Goal: Task Accomplishment & Management: Manage account settings

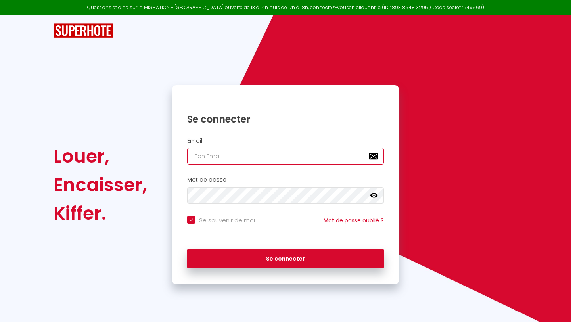
click at [212, 154] on input "email" at bounding box center [285, 156] width 197 height 17
type input "r"
checkbox input "true"
type input "ra"
checkbox input "true"
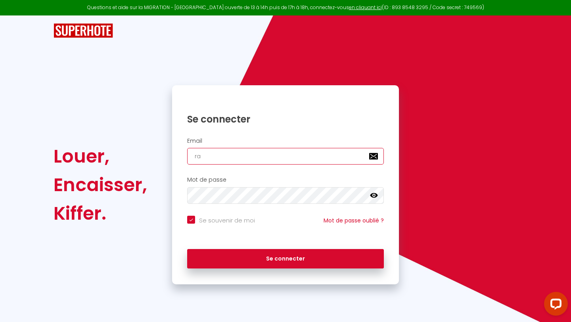
type input "rac"
checkbox input "true"
type input "rach"
checkbox input "true"
type input "rache"
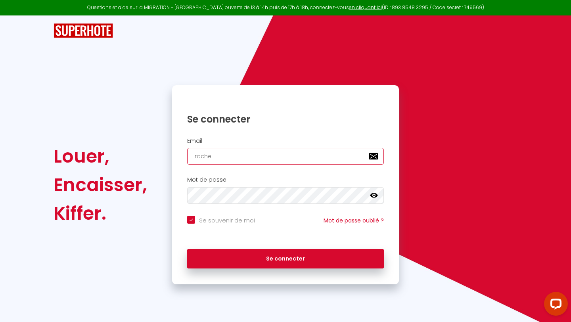
checkbox input "true"
type input "[PERSON_NAME]"
checkbox input "true"
type input "[PERSON_NAME]"
checkbox input "true"
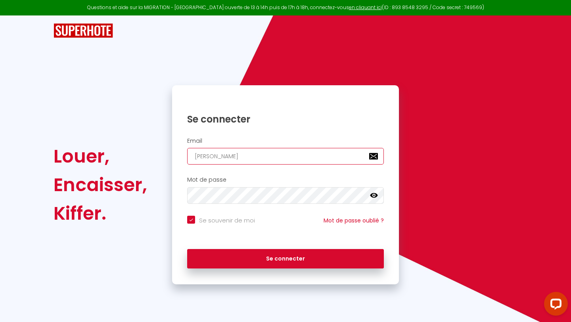
type input "rachelse"
checkbox input "true"
type input "[PERSON_NAME]"
checkbox input "true"
type input "rachelsenb"
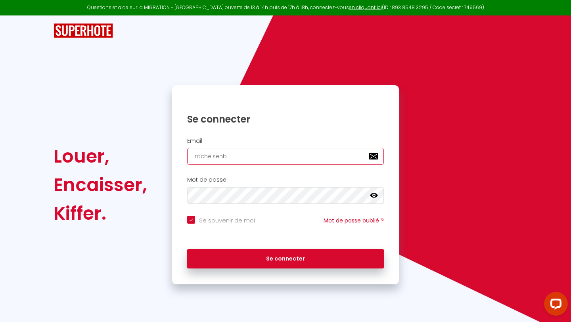
checkbox input "true"
type input "rachelsenba"
checkbox input "true"
type input "rachelsenban"
checkbox input "true"
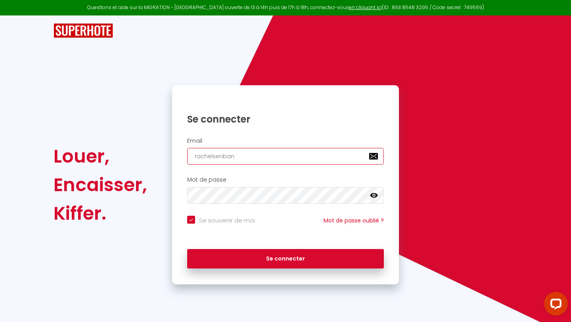
type input "rachelsenbanj"
checkbox input "true"
type input "rachelsenbanjo"
checkbox input "true"
type input "rachelsenbanjo@"
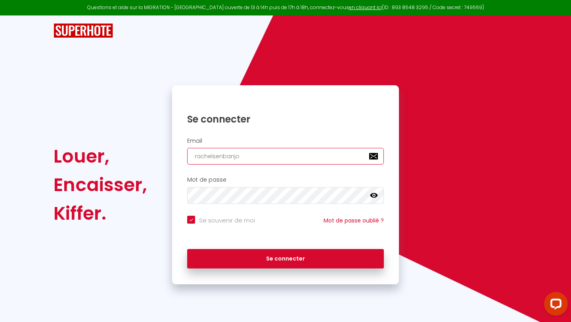
checkbox input "true"
type input "rachelsenbanjo@g"
checkbox input "true"
type input "rachelsenbanjo@gm"
checkbox input "true"
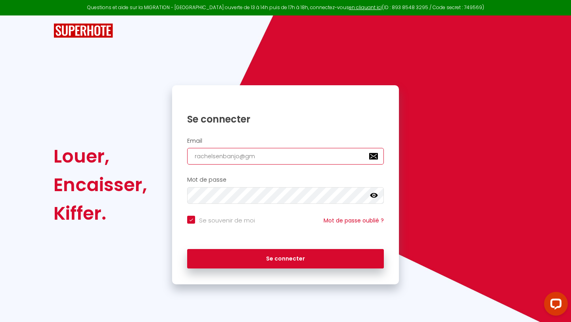
type input "rachelsenbanjo@gma"
checkbox input "true"
type input "rachelsenbanjo@gmai"
checkbox input "true"
type input "[EMAIL_ADDRESS]"
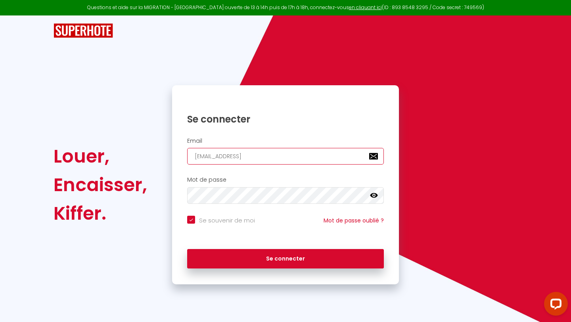
checkbox input "true"
type input "[EMAIL_ADDRESS]."
checkbox input "true"
type input "rachelsenbanjo@gmail.c"
checkbox input "true"
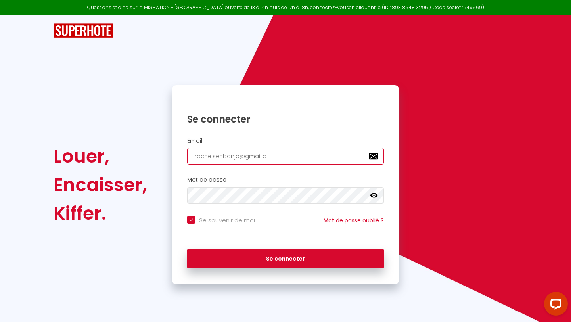
type input "[EMAIL_ADDRESS][DOMAIN_NAME]"
checkbox input "true"
type input "[EMAIL_ADDRESS][DOMAIN_NAME]"
checkbox input "true"
type input "[EMAIL_ADDRESS][DOMAIN_NAME]"
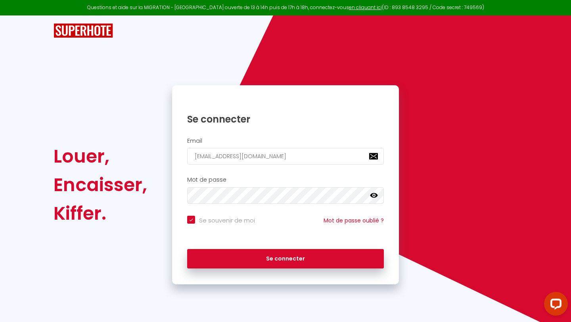
click at [374, 192] on icon at bounding box center [374, 196] width 8 height 8
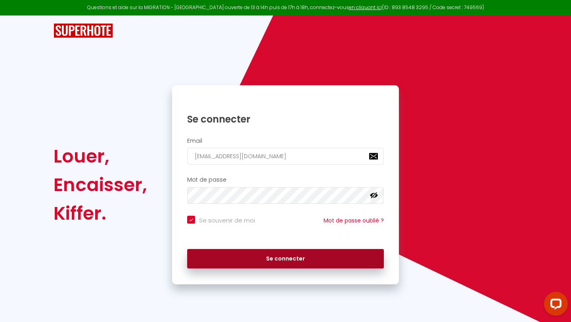
click at [330, 258] on button "Se connecter" at bounding box center [285, 259] width 197 height 20
checkbox input "true"
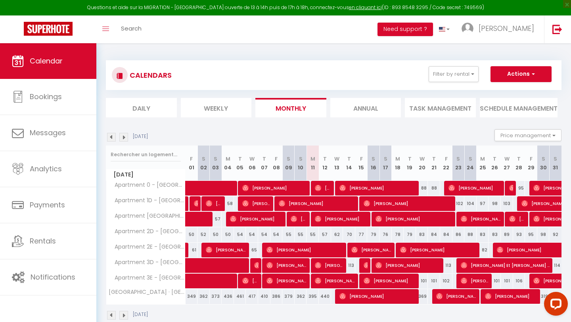
scroll to position [43, 0]
